Goal: Task Accomplishment & Management: Manage account settings

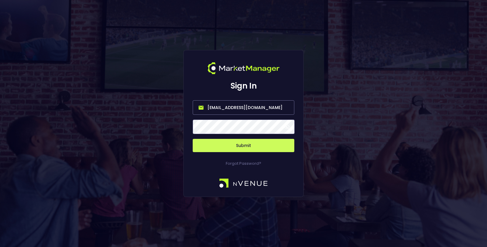
click at [258, 104] on input "hayden@nvenue.com" at bounding box center [244, 107] width 102 height 14
drag, startPoint x: 259, startPoint y: 107, endPoint x: 81, endPoint y: 107, distance: 177.8
click at [86, 107] on div "Sign In hayden@nvenue.com Submit Forgot Password?" at bounding box center [243, 123] width 487 height 247
type input "[EMAIL_ADDRESS][DOMAIN_NAME]"
click at [232, 145] on button "Submit" at bounding box center [244, 145] width 102 height 13
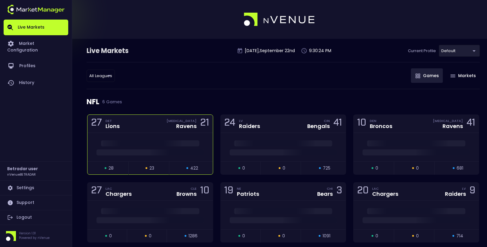
click at [175, 136] on div at bounding box center [150, 147] width 125 height 29
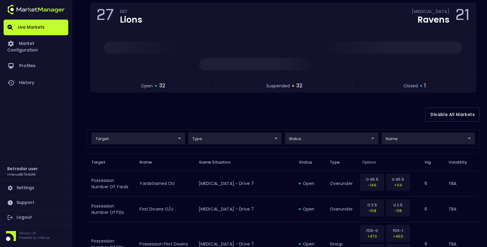
scroll to position [63, 0]
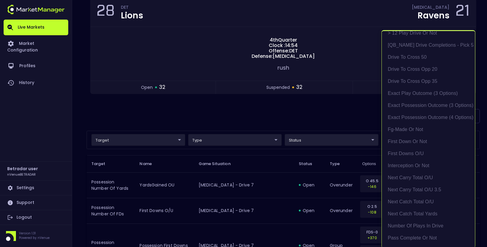
scroll to position [205, 0]
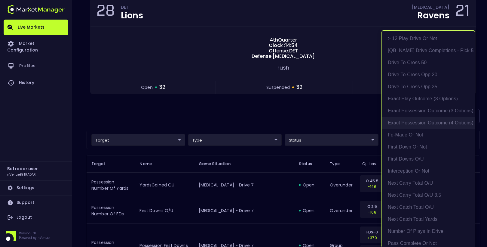
click at [431, 123] on li "exact possession outcome (4 options)" at bounding box center [428, 123] width 93 height 12
type input "Possession Result"
type input "group"
type input "exact possession outcome (4 options)"
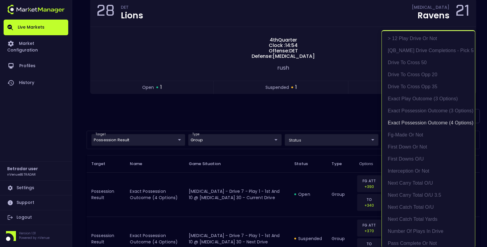
click at [329, 113] on div at bounding box center [243, 123] width 487 height 247
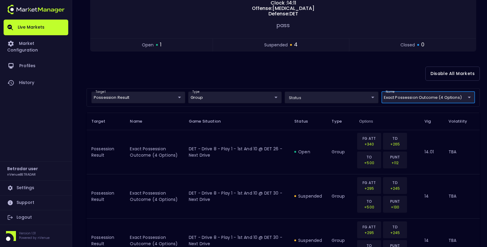
scroll to position [0, 0]
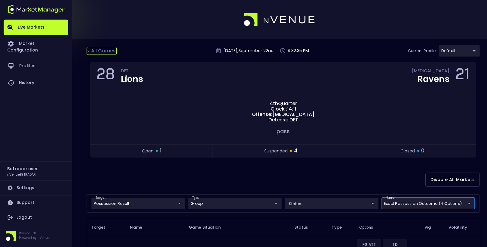
click at [103, 50] on div "< All Games" at bounding box center [102, 51] width 30 height 8
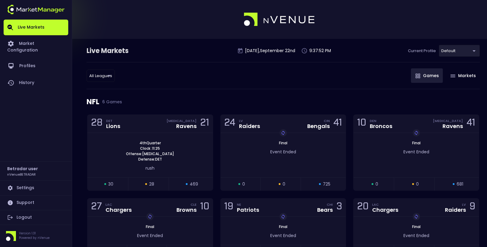
click at [27, 217] on link "Logout" at bounding box center [36, 217] width 65 height 14
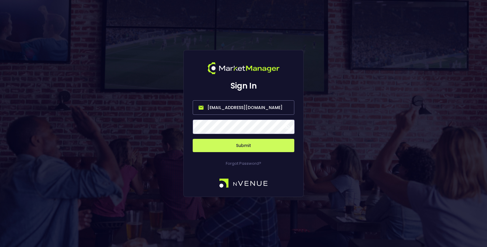
click at [262, 104] on input "[EMAIL_ADDRESS][DOMAIN_NAME]" at bounding box center [244, 107] width 102 height 14
type input "hayden@nvenue.com"
click at [251, 143] on button "Submit" at bounding box center [244, 145] width 102 height 13
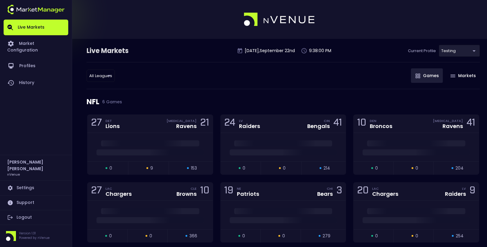
click at [33, 216] on link "Logout" at bounding box center [36, 217] width 65 height 14
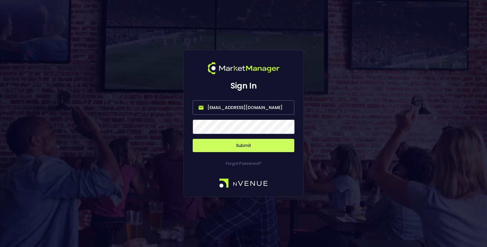
click at [234, 113] on input "hayden@nvenue.com" at bounding box center [244, 107] width 102 height 14
click at [237, 108] on input "hayden@nvenue.com" at bounding box center [244, 107] width 102 height 14
click at [237, 104] on input "hayden@nvenue.com" at bounding box center [244, 107] width 102 height 14
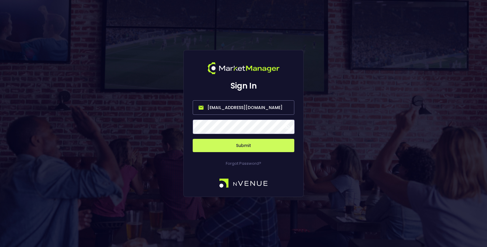
click at [237, 104] on input "hayden@nvenue.com" at bounding box center [244, 107] width 102 height 14
type input "[EMAIL_ADDRESS][DOMAIN_NAME]"
click at [240, 144] on button "Submit" at bounding box center [244, 145] width 102 height 13
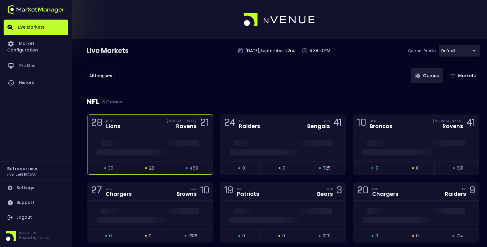
click at [157, 134] on div at bounding box center [150, 147] width 125 height 29
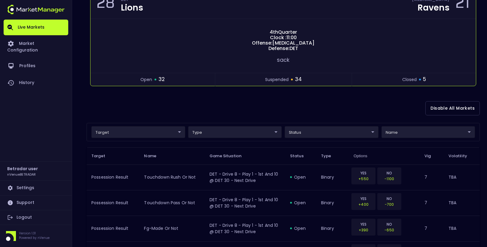
scroll to position [90, 0]
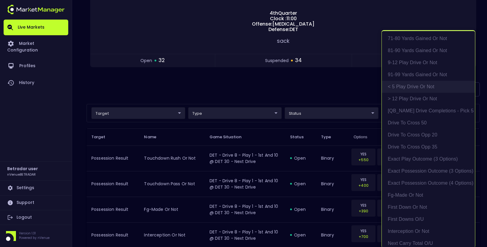
scroll to position [147, 0]
click at [418, 179] on li "exact possession outcome (4 options)" at bounding box center [428, 181] width 93 height 12
type input "Possession Result"
type input "group"
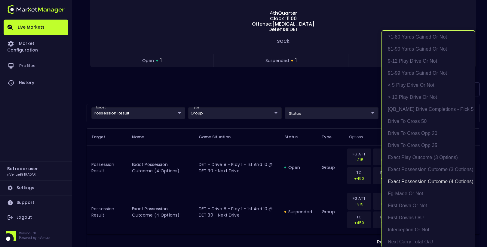
click at [317, 94] on div at bounding box center [243, 123] width 487 height 247
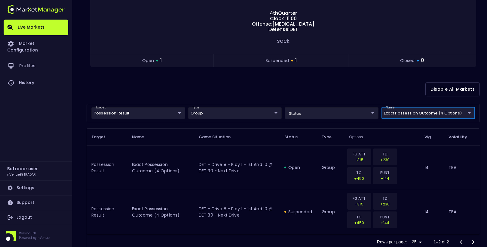
scroll to position [0, 0]
click at [409, 114] on body "Live Markets Market Configuration Profiles History Betradar user nVenueBETRADAR…" at bounding box center [243, 87] width 487 height 354
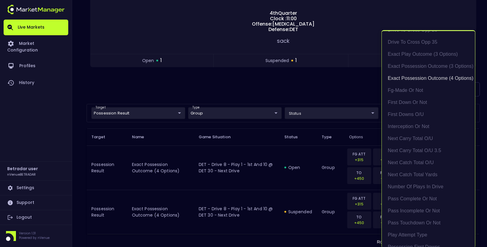
scroll to position [305, 0]
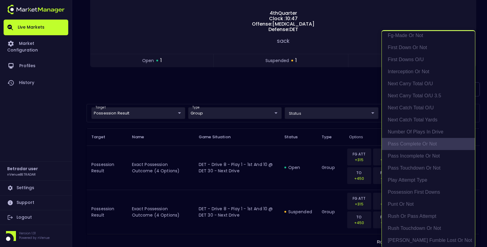
click at [428, 143] on li "Pass Complete or Not" at bounding box center [428, 144] width 93 height 12
type input "exact possession outcome (4 options),Pass Complete or Not"
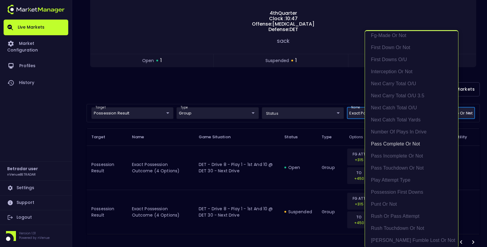
scroll to position [1, 0]
click at [271, 87] on div at bounding box center [243, 123] width 487 height 247
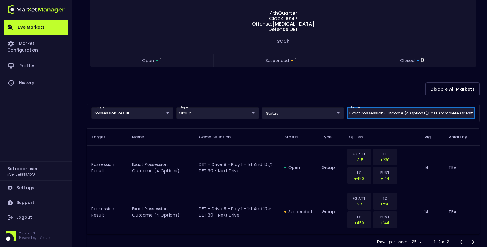
scroll to position [0, 0]
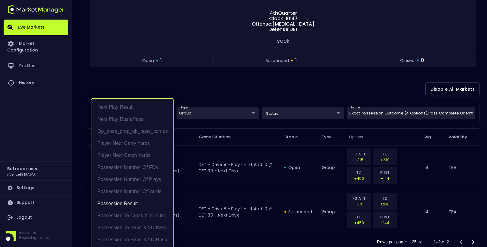
click at [123, 109] on body "Live Markets Market Configuration Profiles History Betradar user nVenueBETRADAR…" at bounding box center [243, 87] width 487 height 354
click at [140, 201] on li "Possession Result" at bounding box center [132, 203] width 82 height 12
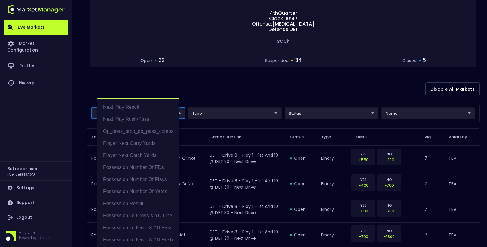
click at [297, 83] on div at bounding box center [243, 123] width 487 height 247
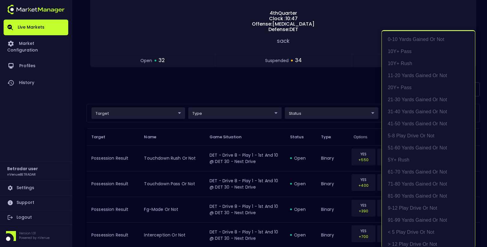
click at [288, 90] on div at bounding box center [243, 123] width 487 height 247
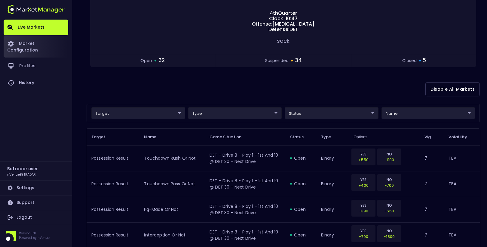
click at [47, 46] on link "Market Configuration" at bounding box center [36, 46] width 65 height 22
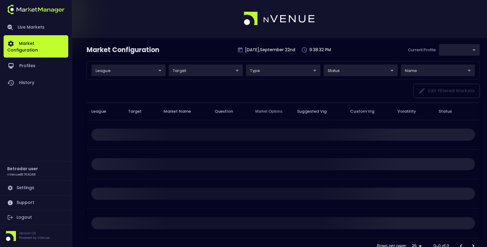
type input "2aa9daef-f03c-4b05-aaf3-b77c512ca207"
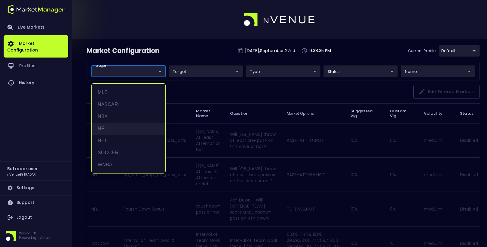
click at [119, 128] on li "NFL" at bounding box center [129, 128] width 74 height 12
type input "NFL"
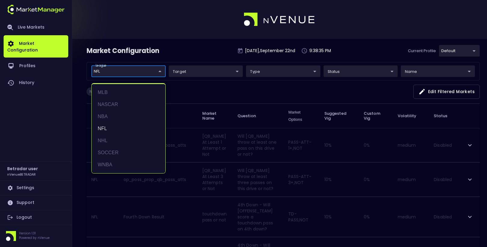
click at [227, 84] on div at bounding box center [243, 123] width 487 height 247
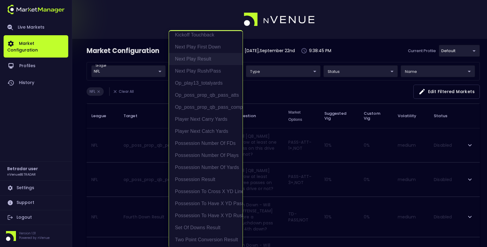
scroll to position [1, 0]
click at [205, 153] on li "Possession Number of Plays" at bounding box center [206, 154] width 74 height 12
type input "Possession Number of Plays"
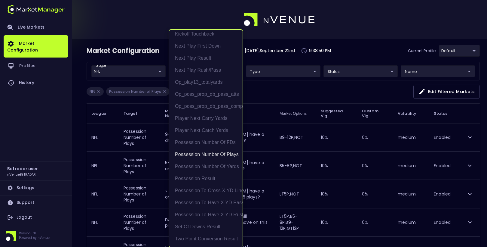
click at [116, 123] on div at bounding box center [243, 123] width 487 height 247
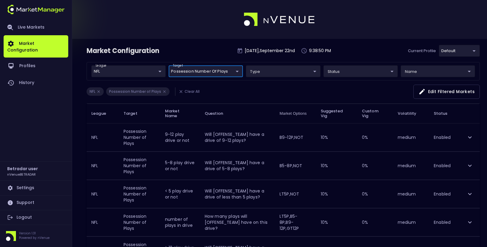
scroll to position [0, 0]
click at [471, 135] on icon "expand row" at bounding box center [470, 137] width 7 height 7
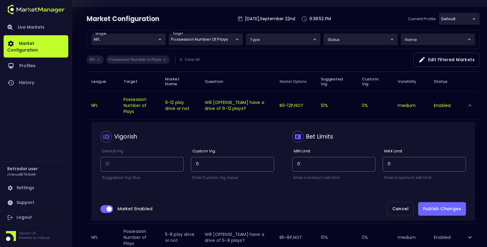
scroll to position [33, 0]
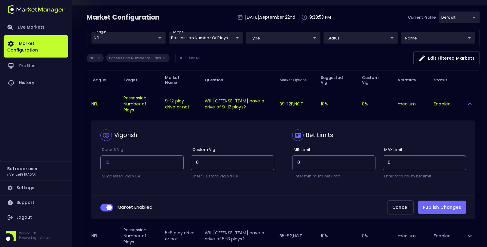
click at [109, 205] on input "collapsible table" at bounding box center [109, 207] width 16 height 5
checkbox input "false"
click at [442, 207] on button "Publish Changes" at bounding box center [443, 207] width 48 height 14
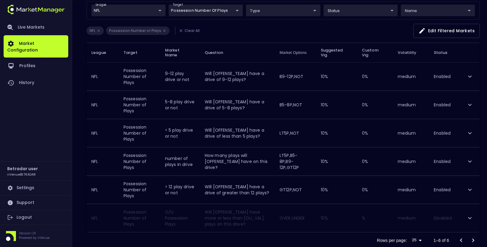
scroll to position [46, 0]
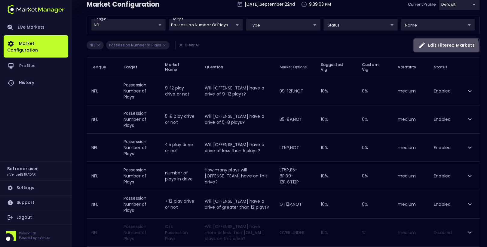
click at [430, 47] on button "Edit filtered markets" at bounding box center [447, 45] width 66 height 14
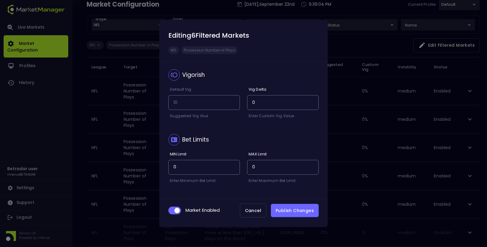
click at [177, 212] on input "checkbox" at bounding box center [177, 210] width 16 height 5
checkbox input "false"
click at [283, 208] on button "Publish Changes" at bounding box center [295, 211] width 48 height 14
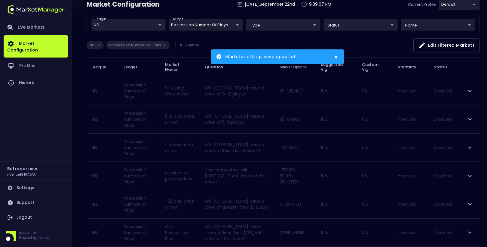
scroll to position [74, 0]
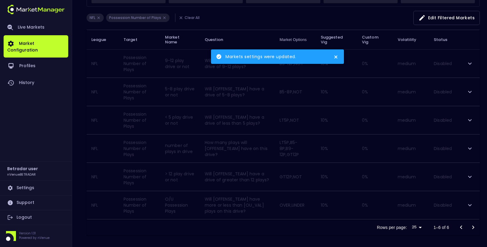
click at [475, 206] on td "collapsible table" at bounding box center [470, 205] width 20 height 28
click at [472, 204] on icon "expand row" at bounding box center [470, 204] width 7 height 7
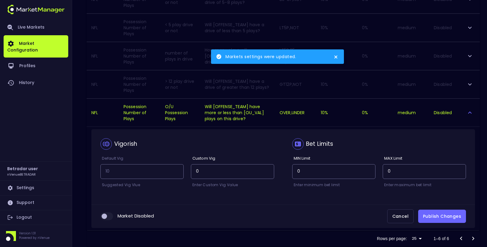
scroll to position [166, 0]
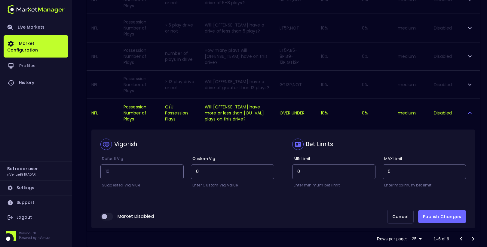
click at [105, 214] on input "collapsible table" at bounding box center [104, 216] width 16 height 5
checkbox input "true"
click at [433, 212] on button "Publish Changes" at bounding box center [443, 217] width 48 height 14
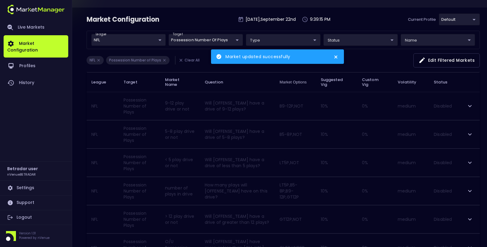
scroll to position [0, 0]
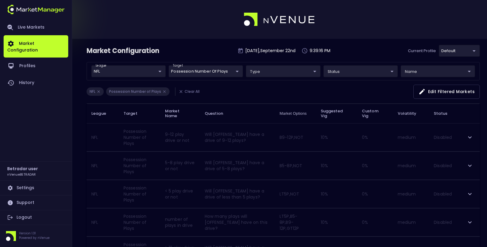
click at [180, 70] on body "Market updated successfully Live Markets Market Configuration Profiles History …" at bounding box center [243, 161] width 487 height 323
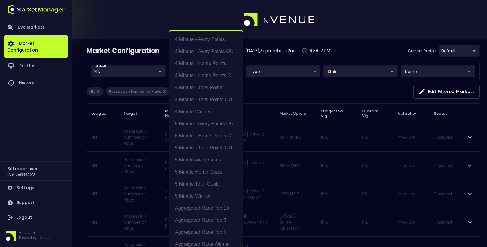
scroll to position [754, 0]
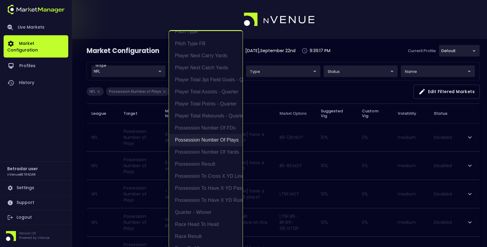
click at [224, 142] on li "Possession Number of Plays" at bounding box center [206, 140] width 74 height 12
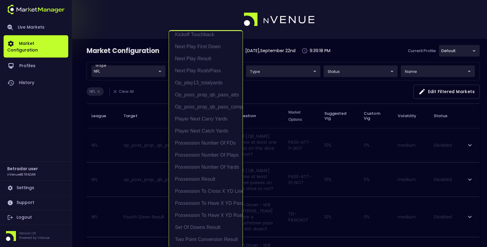
scroll to position [0, 0]
click at [226, 167] on li "Possession Number of Yards" at bounding box center [206, 167] width 74 height 12
type input "Possession Number of Yards"
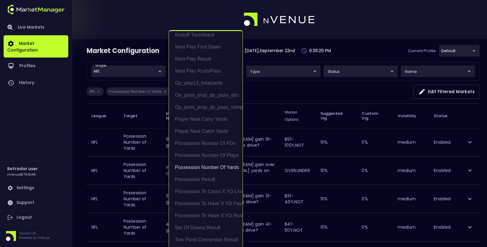
click at [119, 110] on div at bounding box center [243, 123] width 487 height 247
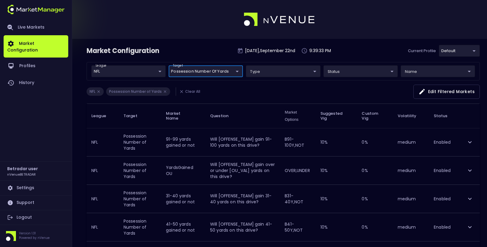
click at [429, 87] on button "Edit filtered markets" at bounding box center [447, 92] width 66 height 14
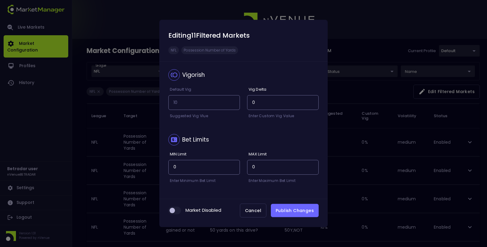
click at [174, 208] on input "checkbox" at bounding box center [172, 210] width 16 height 5
click at [174, 209] on input "checkbox" at bounding box center [177, 210] width 16 height 5
checkbox input "false"
click at [306, 210] on button "Publish Changes" at bounding box center [295, 211] width 48 height 14
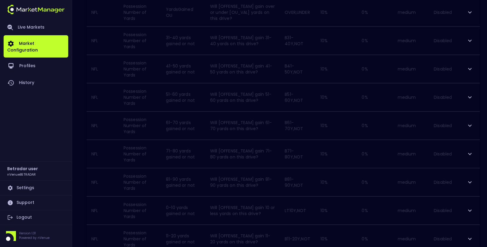
scroll to position [63, 0]
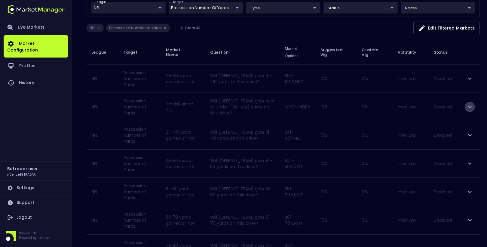
click at [469, 106] on icon "expand row" at bounding box center [470, 107] width 4 height 2
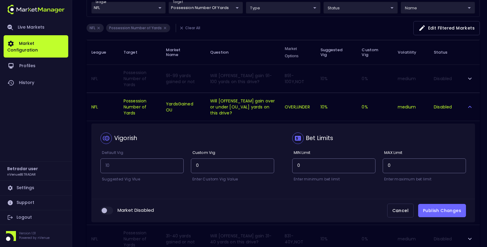
click at [104, 209] on input "collapsible table" at bounding box center [104, 210] width 16 height 5
checkbox input "true"
click at [449, 205] on button "Publish Changes" at bounding box center [443, 211] width 48 height 14
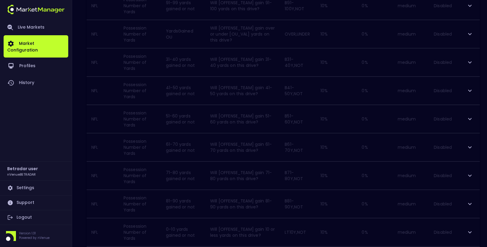
scroll to position [0, 0]
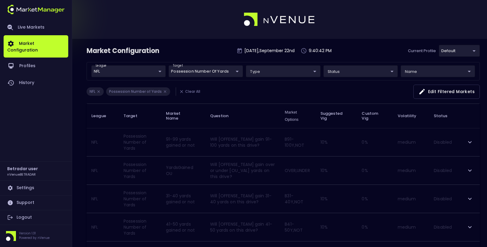
click at [243, 89] on div "NFL Possession Number of Yards Clear All Edit filtered markets" at bounding box center [284, 94] width 394 height 19
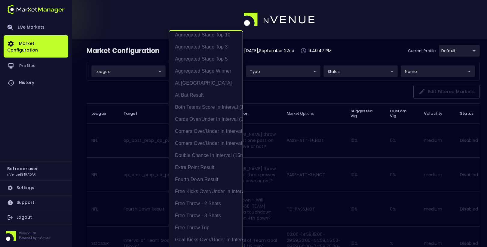
scroll to position [285, 0]
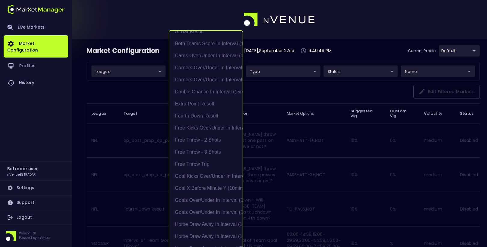
click at [123, 62] on div at bounding box center [243, 123] width 487 height 247
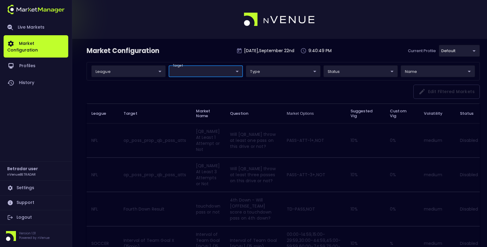
scroll to position [0, 0]
click at [117, 71] on div "4 Minute - Away Points 4 Minute - Away Points OU 4 Minute - Home Points 4 Minut…" at bounding box center [243, 123] width 487 height 247
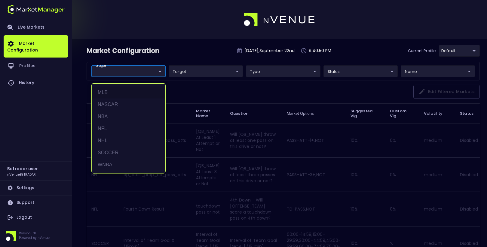
click at [111, 124] on li "NFL" at bounding box center [129, 128] width 74 height 12
type input "NFL"
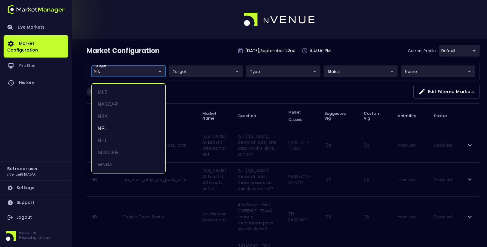
click at [212, 49] on div at bounding box center [243, 123] width 487 height 247
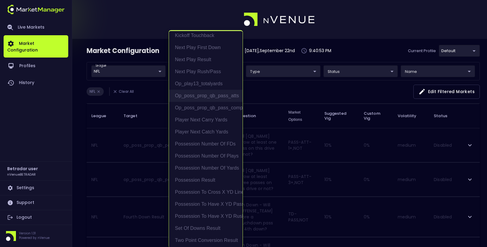
scroll to position [53, 0]
click at [213, 154] on li "Possession Number of Plays" at bounding box center [206, 155] width 74 height 12
type input "Possession Number of Plays"
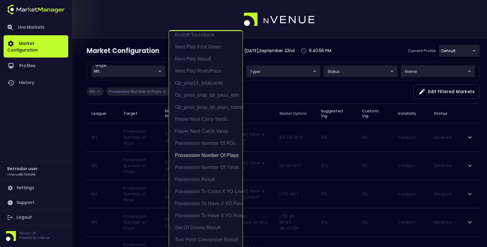
scroll to position [1, 0]
click at [141, 145] on div at bounding box center [243, 123] width 487 height 247
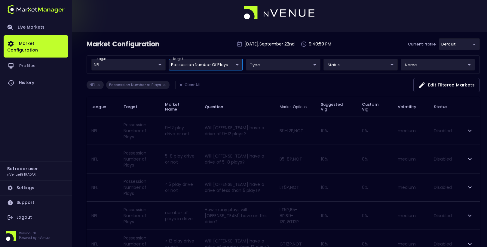
scroll to position [3, 0]
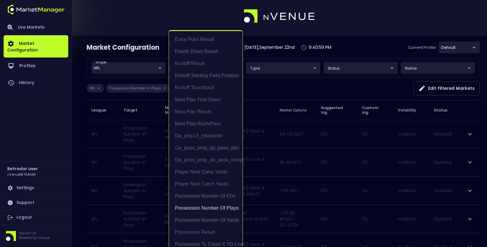
click at [199, 64] on body "Live Markets Market Configuration Profiles History Betradar user nVenueBETRADAR…" at bounding box center [243, 158] width 487 height 323
click at [226, 207] on li "Possession Number of Plays" at bounding box center [206, 208] width 74 height 12
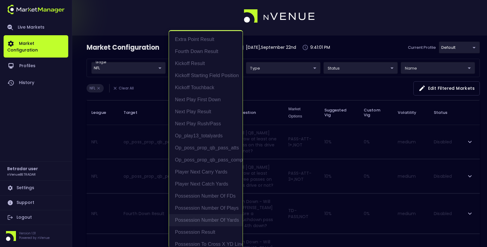
click at [226, 218] on li "Possession Number of Yards" at bounding box center [206, 220] width 74 height 12
type input "Possession Number of Yards"
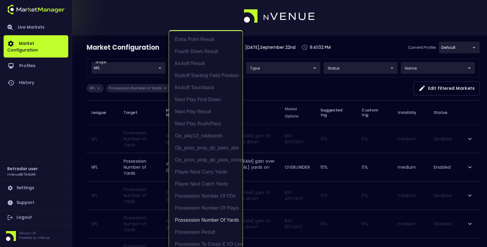
click at [133, 166] on div at bounding box center [243, 123] width 487 height 247
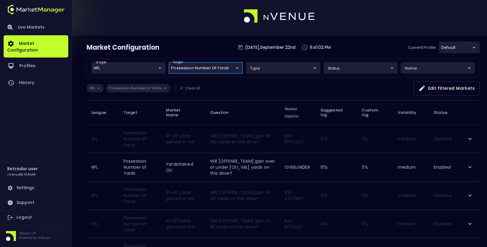
scroll to position [0, 0]
click at [195, 50] on div "Market Configuration [DATE] 9:41:04 PM Current Profile default 2aa9daef-f03c-4b…" at bounding box center [284, 50] width 394 height 17
click at [199, 68] on body "Live Markets Market Configuration Profiles History Betradar user nVenueBETRADAR…" at bounding box center [243, 231] width 487 height 469
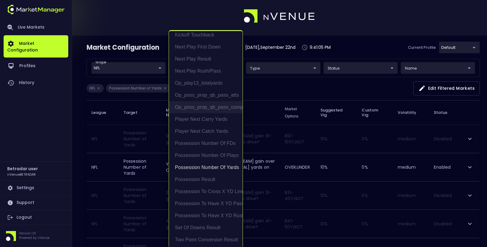
scroll to position [51, 0]
click at [212, 166] on li "Possession Number of Yards" at bounding box center [206, 168] width 74 height 12
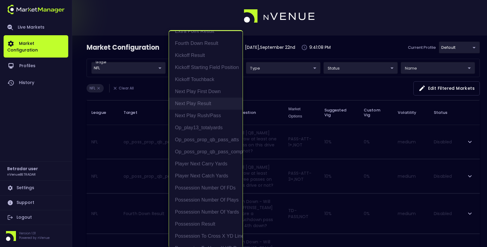
scroll to position [10, 0]
click at [201, 102] on li "Next Play Result" at bounding box center [206, 102] width 74 height 12
type input "Next Play Result"
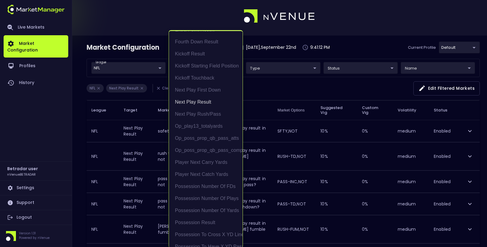
click at [132, 114] on div at bounding box center [243, 123] width 487 height 247
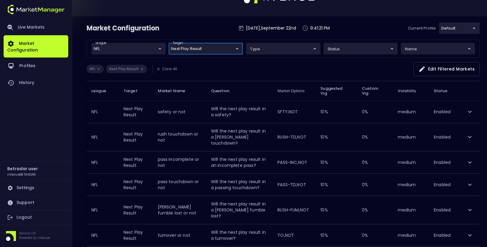
scroll to position [0, 0]
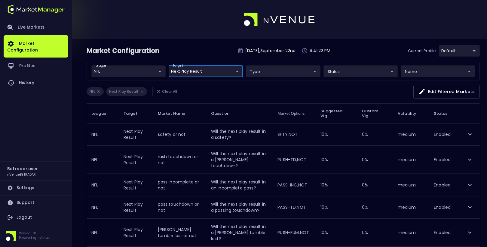
click at [426, 89] on icon "button" at bounding box center [422, 91] width 7 height 7
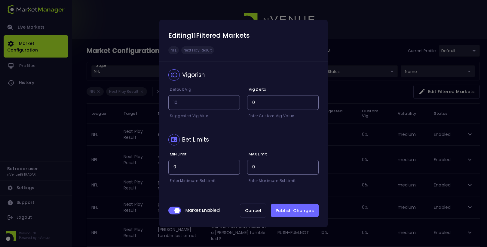
click at [175, 211] on input "checkbox" at bounding box center [177, 210] width 16 height 5
checkbox input "false"
click at [291, 211] on button "Publish Changes" at bounding box center [295, 211] width 48 height 14
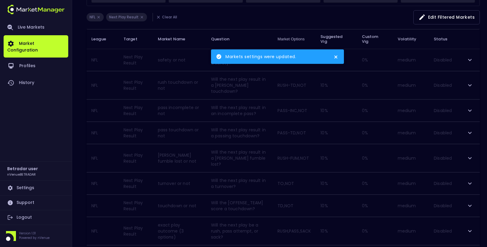
scroll to position [75, 0]
click at [302, 123] on div "Markets settings were updated." at bounding box center [277, 145] width 135 height 194
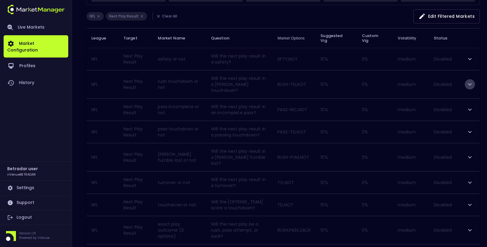
click at [472, 81] on icon "expand row" at bounding box center [470, 84] width 7 height 7
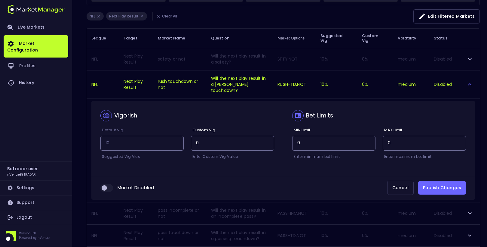
click at [109, 184] on span "collapsible table" at bounding box center [106, 188] width 13 height 8
click at [109, 185] on input "collapsible table" at bounding box center [104, 187] width 16 height 5
checkbox input "true"
click at [434, 181] on button "Publish Changes" at bounding box center [443, 188] width 48 height 14
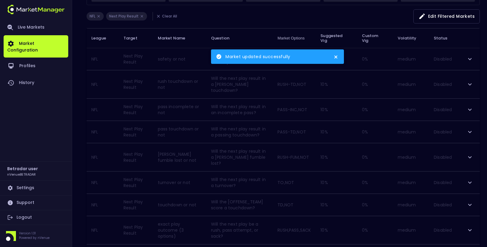
click at [471, 128] on icon "expand row" at bounding box center [470, 131] width 7 height 7
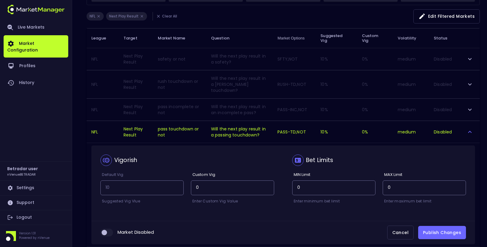
click at [108, 230] on input "collapsible table" at bounding box center [104, 232] width 16 height 5
checkbox input "true"
click at [447, 226] on button "Publish Changes" at bounding box center [443, 233] width 48 height 14
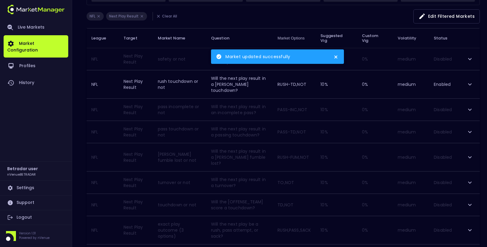
scroll to position [86, 0]
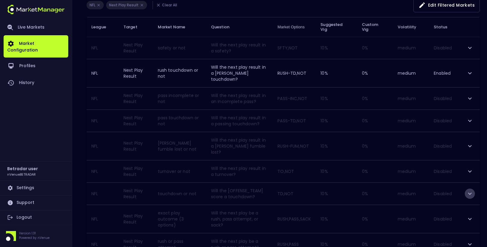
click at [468, 190] on icon "expand row" at bounding box center [470, 193] width 7 height 7
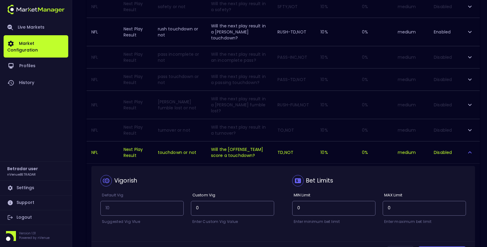
scroll to position [127, 0]
checkbox input "true"
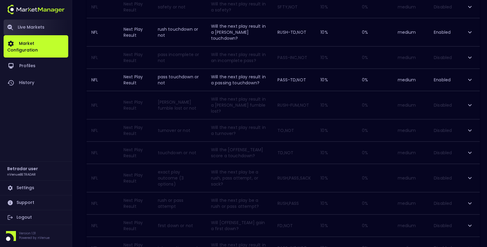
click at [44, 25] on link "Live Markets" at bounding box center [36, 28] width 65 height 16
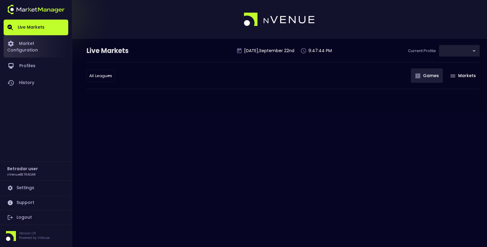
type input "2aa9daef-f03c-4b05-aaf3-b77c512ca207"
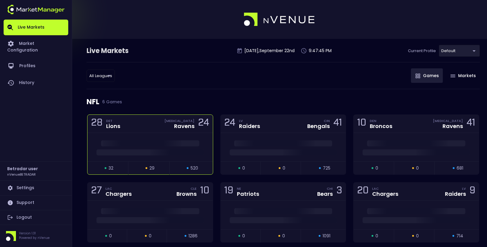
click at [143, 131] on div "28 DET Lions [MEDICAL_DATA] Ravens 24" at bounding box center [150, 124] width 125 height 18
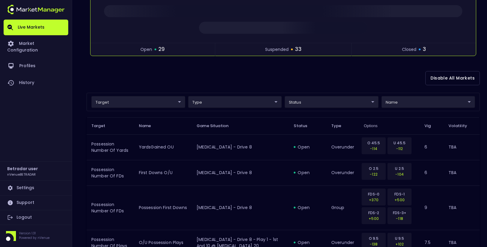
scroll to position [97, 0]
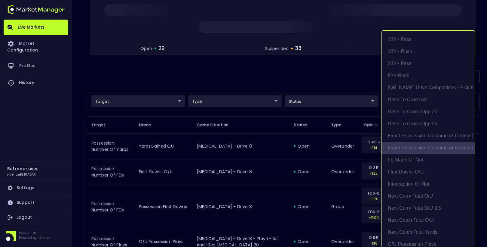
click at [423, 145] on li "exact possession outcome (4 options)" at bounding box center [428, 148] width 93 height 12
type input "Possession Result"
type input "group"
type input "exact possession outcome (4 options)"
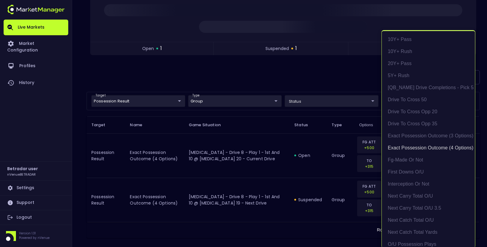
click at [324, 90] on div at bounding box center [243, 123] width 487 height 247
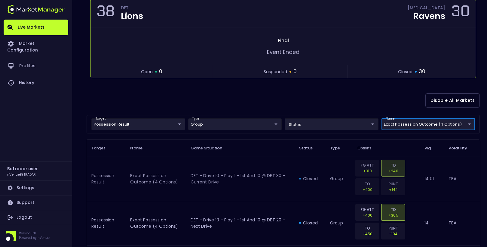
scroll to position [0, 0]
